Goal: Task Accomplishment & Management: Manage account settings

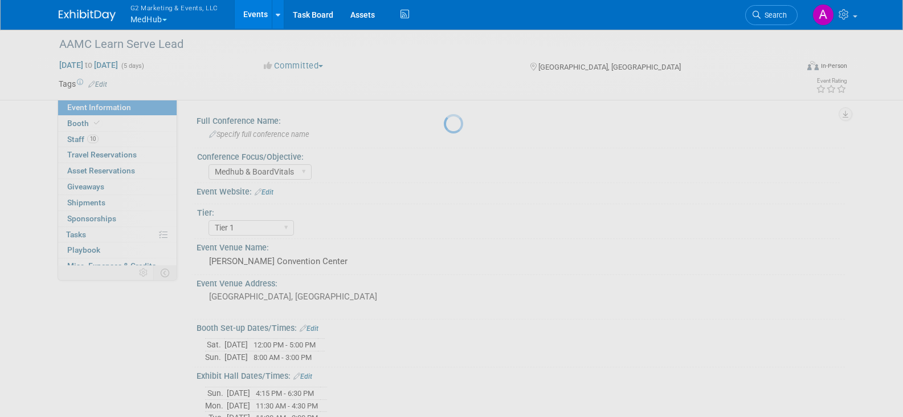
select select "Medhub & BoardVitals"
select select "Tier 1"
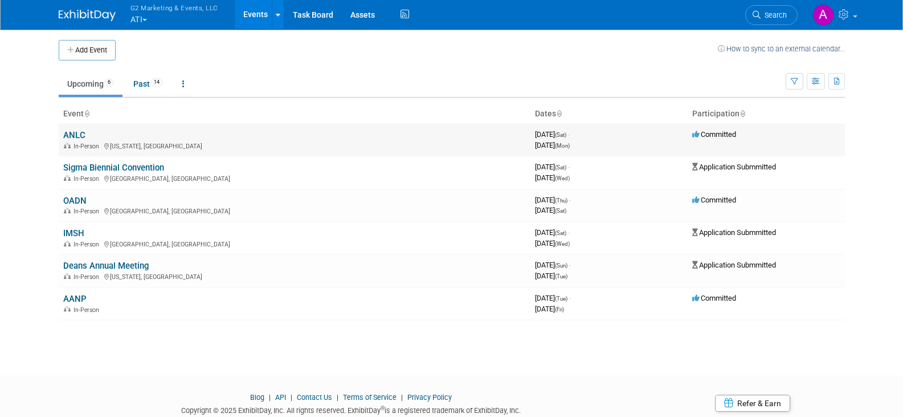
click at [69, 131] on link "ANLC" at bounding box center [74, 135] width 22 height 10
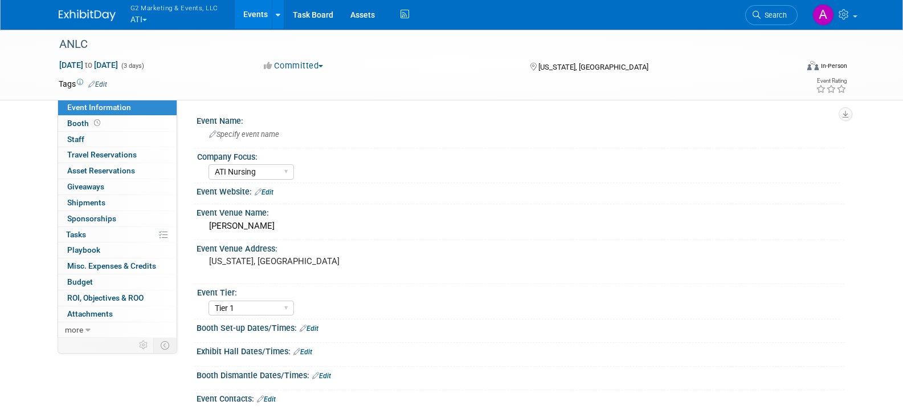
select select "ATI Nursing"
select select "Tier 1"
